Goal: Task Accomplishment & Management: Manage account settings

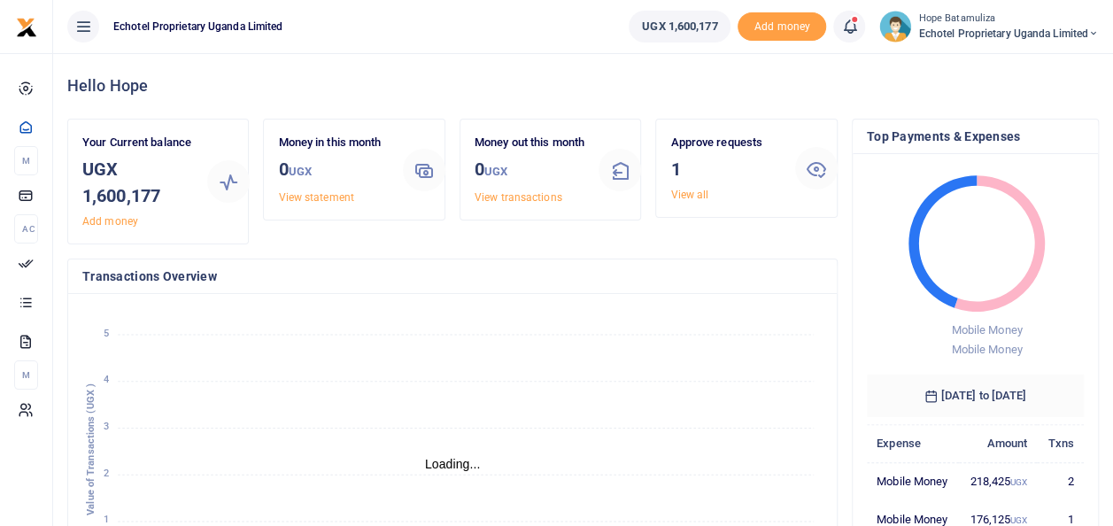
scroll to position [14, 14]
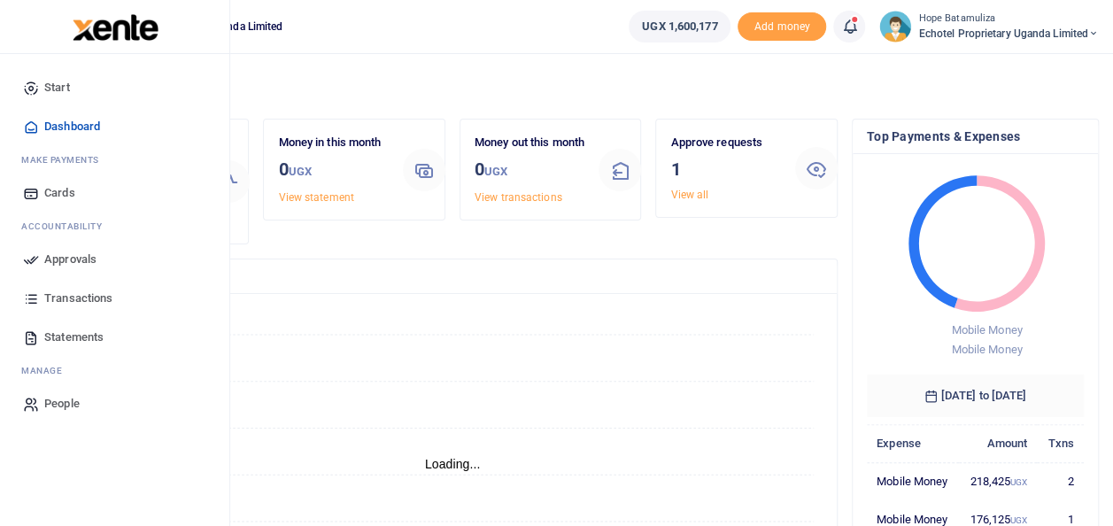
click at [80, 252] on span "Approvals" at bounding box center [70, 260] width 52 height 18
click at [67, 249] on link "Approvals" at bounding box center [114, 259] width 201 height 39
click at [97, 255] on link "Approvals" at bounding box center [114, 259] width 201 height 39
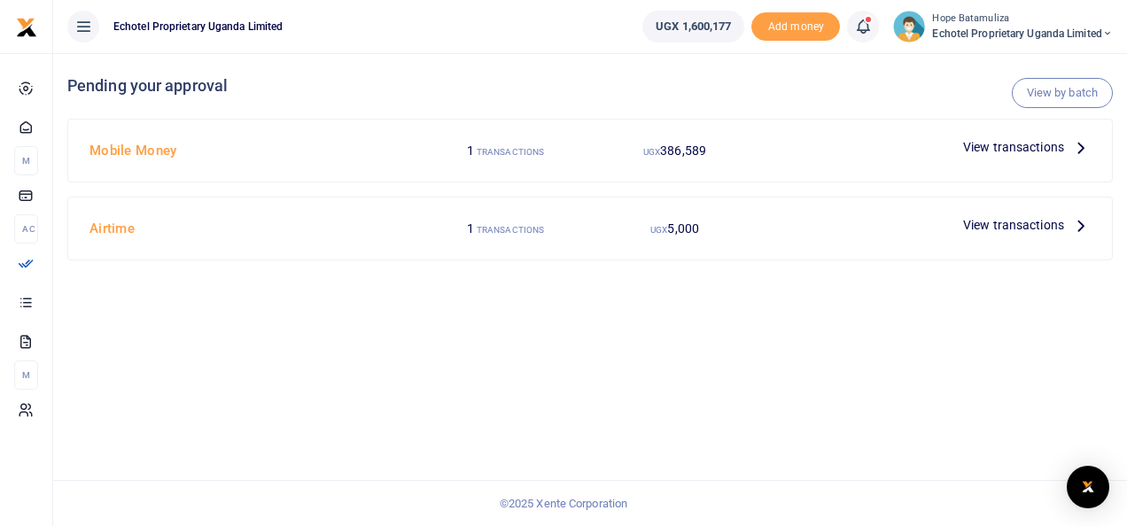
click at [1084, 224] on icon at bounding box center [1080, 224] width 19 height 19
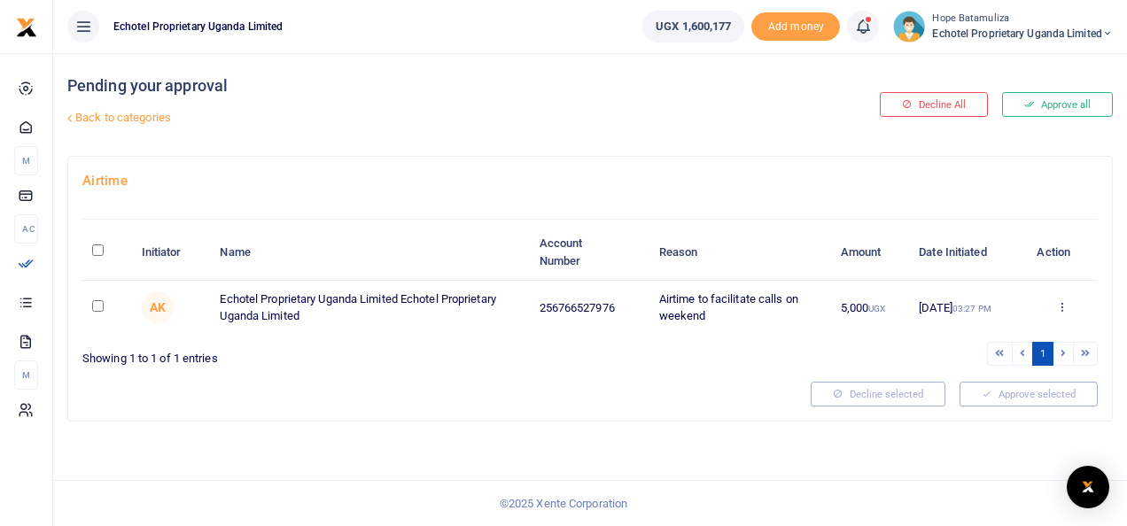
click at [94, 306] on input "checkbox" at bounding box center [98, 306] width 12 height 12
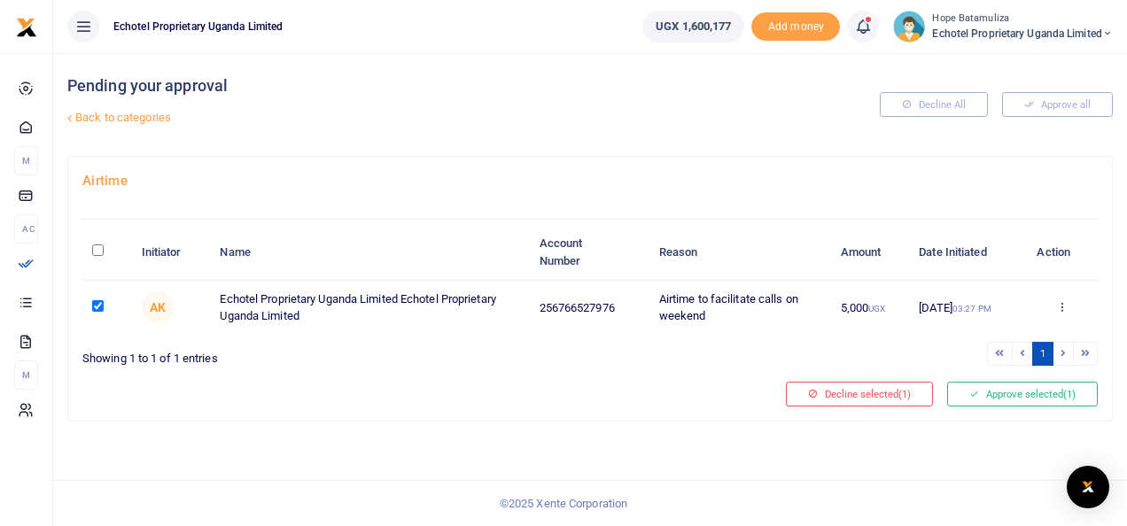
click at [96, 305] on input "checkbox" at bounding box center [98, 306] width 12 height 12
checkbox input "false"
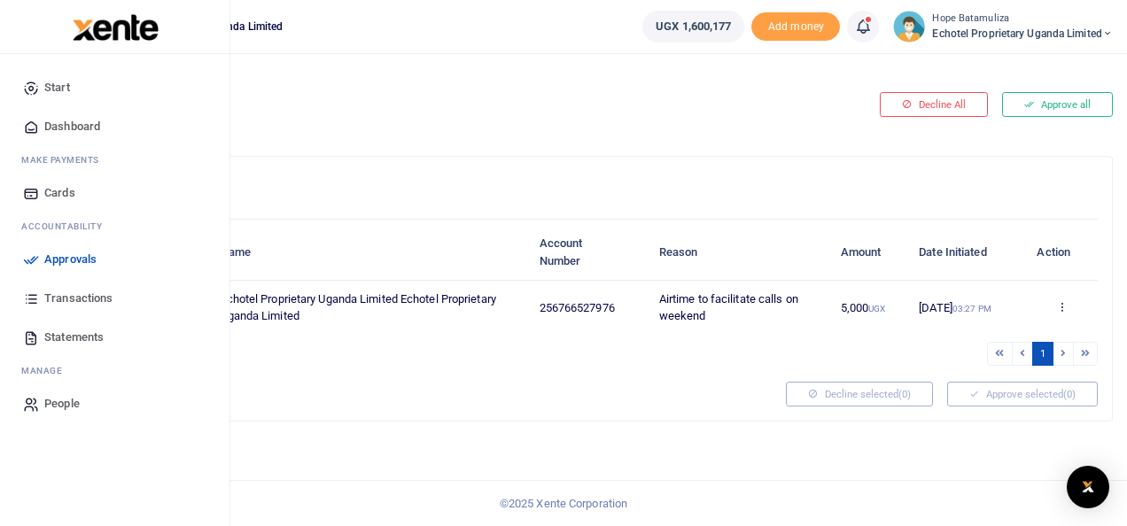
click at [81, 255] on span "Approvals" at bounding box center [70, 260] width 52 height 18
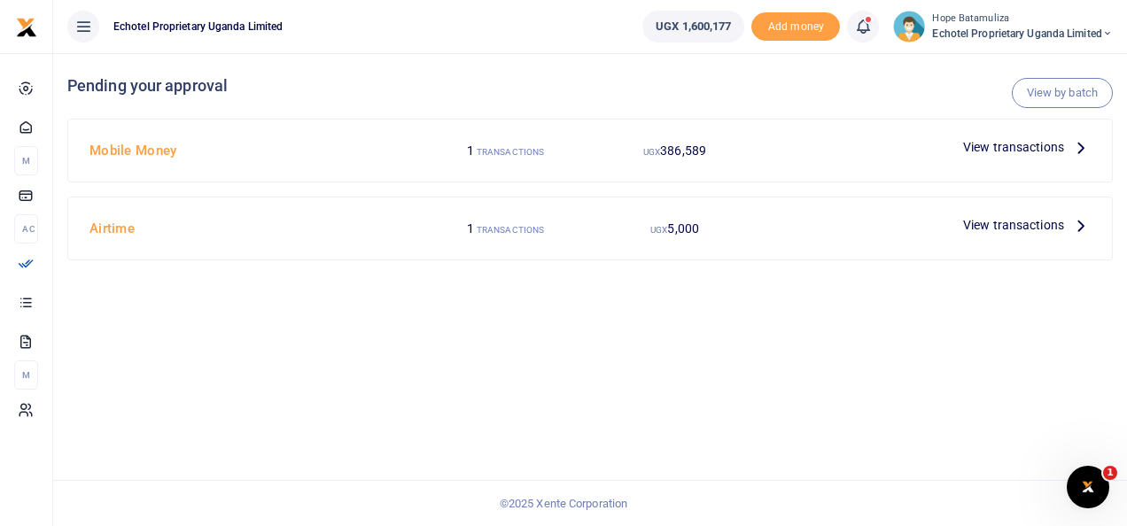
click at [1081, 145] on icon at bounding box center [1080, 146] width 19 height 19
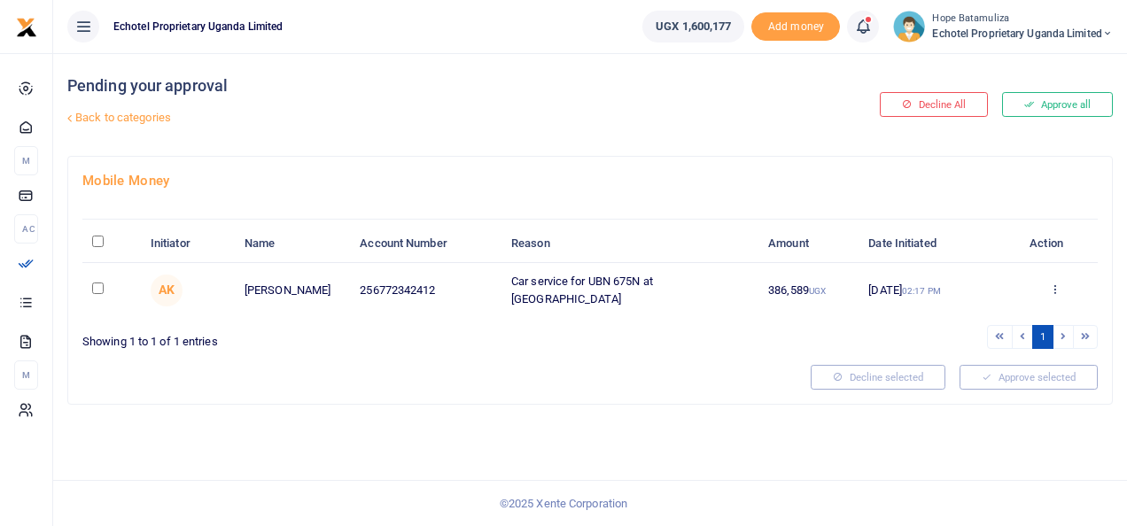
click at [99, 287] on input "checkbox" at bounding box center [98, 289] width 12 height 12
checkbox input "true"
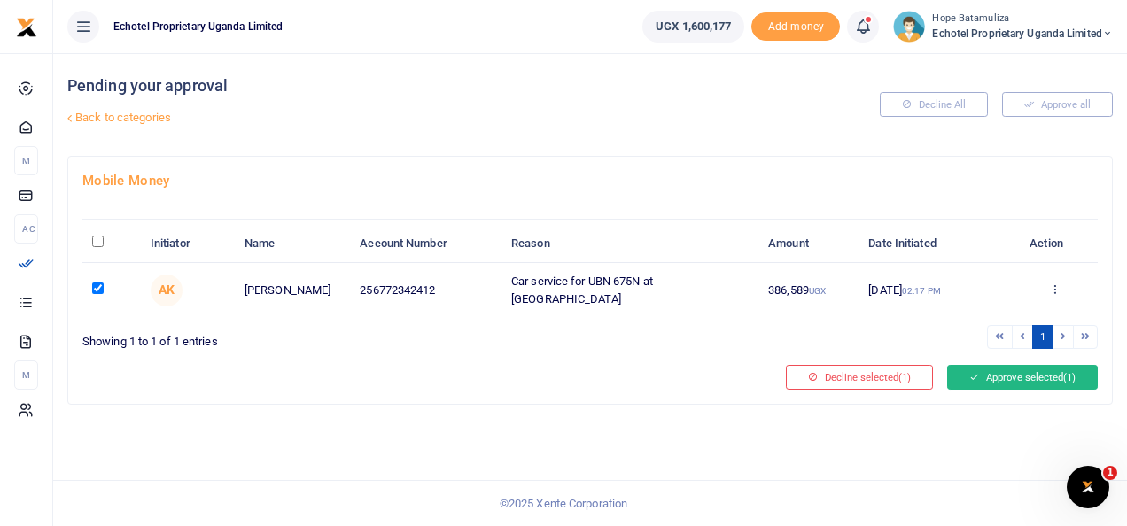
click at [1009, 372] on button "Approve selected (1)" at bounding box center [1022, 377] width 151 height 25
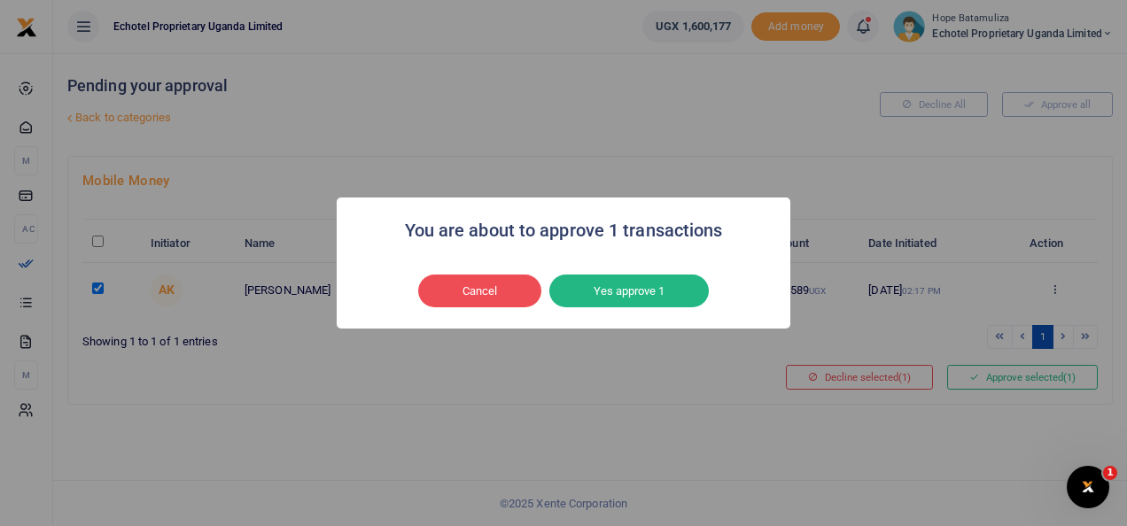
click at [691, 300] on button "Yes approve 1" at bounding box center [628, 292] width 159 height 34
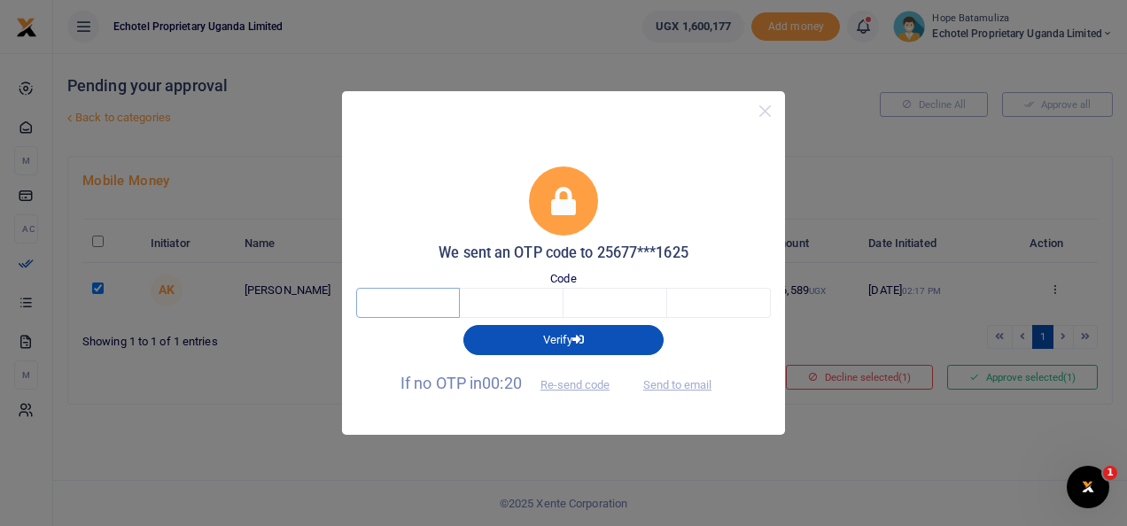
click at [419, 307] on input "text" at bounding box center [408, 303] width 104 height 30
type input "3"
type input "7"
type input "8"
type input "7"
